Goal: Communication & Community: Participate in discussion

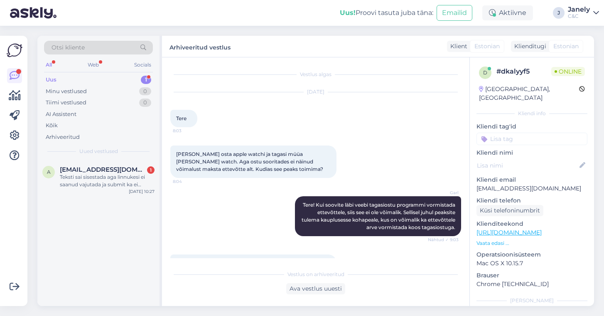
scroll to position [66, 0]
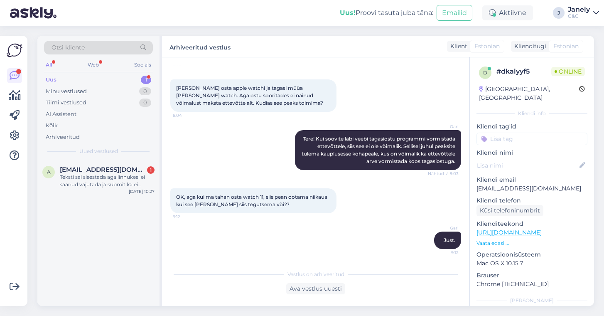
click at [115, 77] on div "Uus 1" at bounding box center [98, 80] width 109 height 12
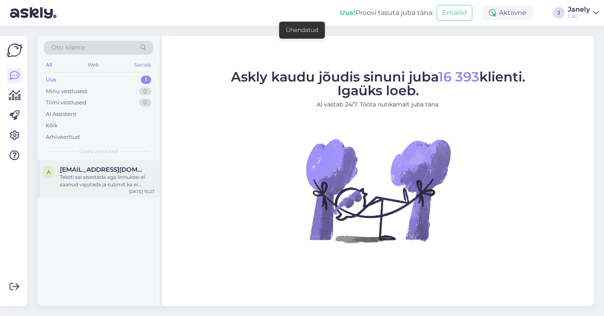
click at [104, 167] on span "[EMAIL_ADDRESS][DOMAIN_NAME]" at bounding box center [103, 169] width 86 height 7
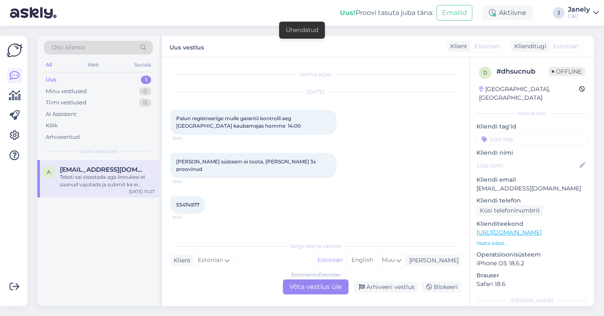
scroll to position [232, 0]
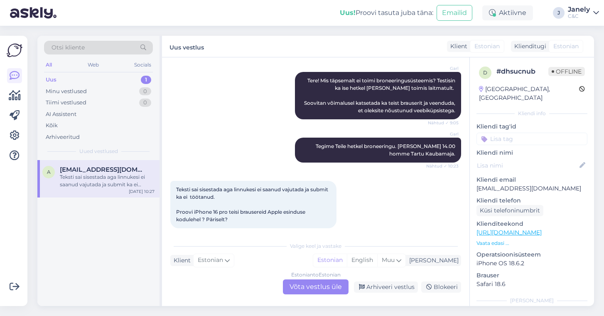
click at [29, 12] on img at bounding box center [33, 13] width 47 height 26
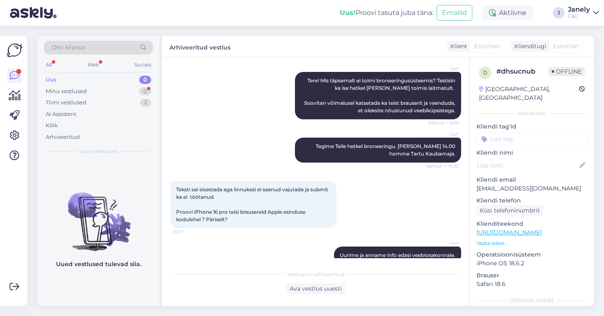
scroll to position [239, 0]
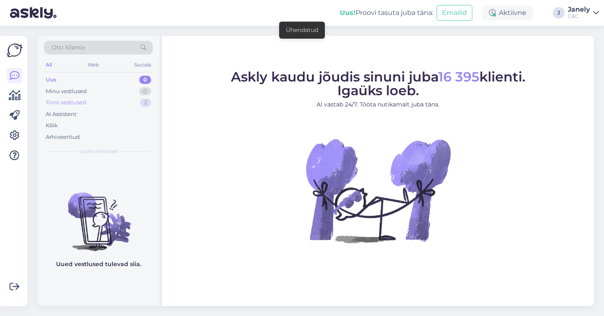
click at [89, 104] on div "Tiimi vestlused 2" at bounding box center [98, 103] width 109 height 12
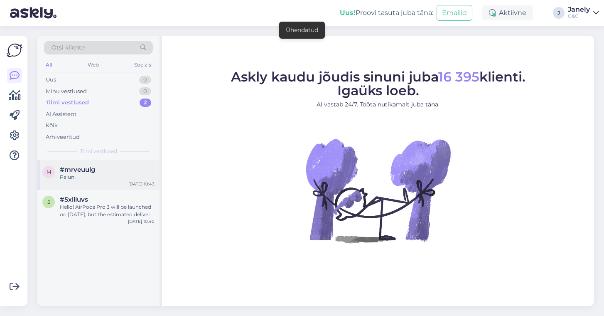
click at [112, 177] on div "Palun!" at bounding box center [107, 176] width 95 height 7
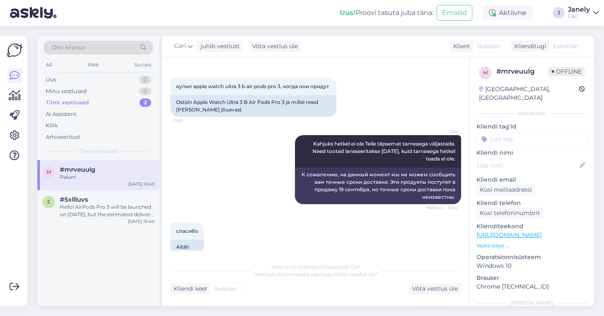
scroll to position [134, 0]
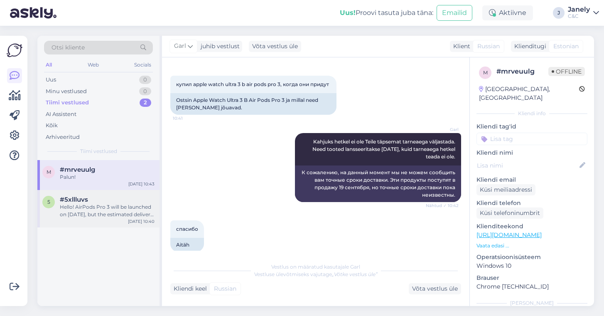
click at [110, 203] on div "Hello! AirPods Pro 3 will be launched on 19th of September, but the estimated d…" at bounding box center [107, 210] width 95 height 15
